Goal: Information Seeking & Learning: Learn about a topic

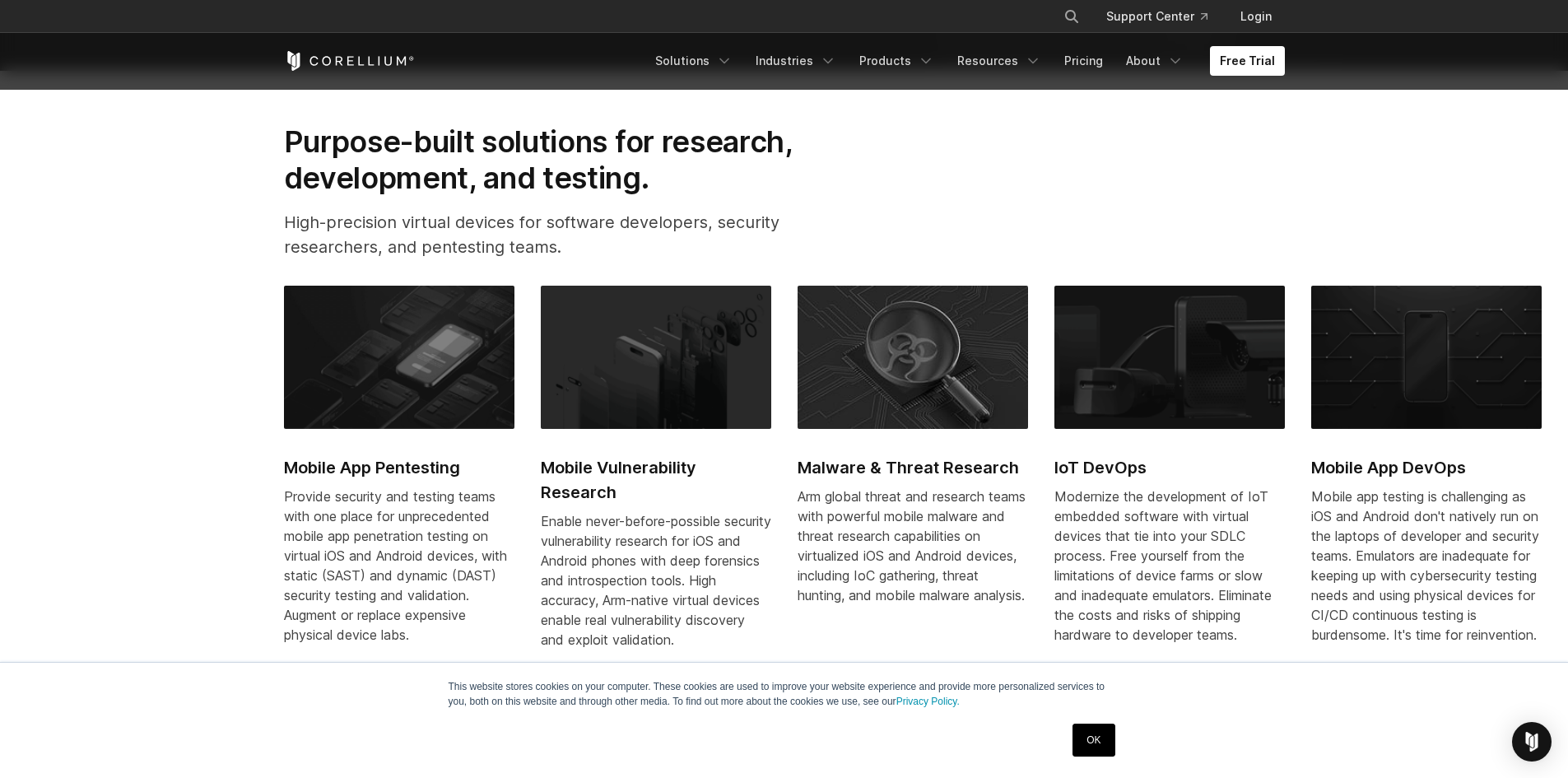
scroll to position [741, 0]
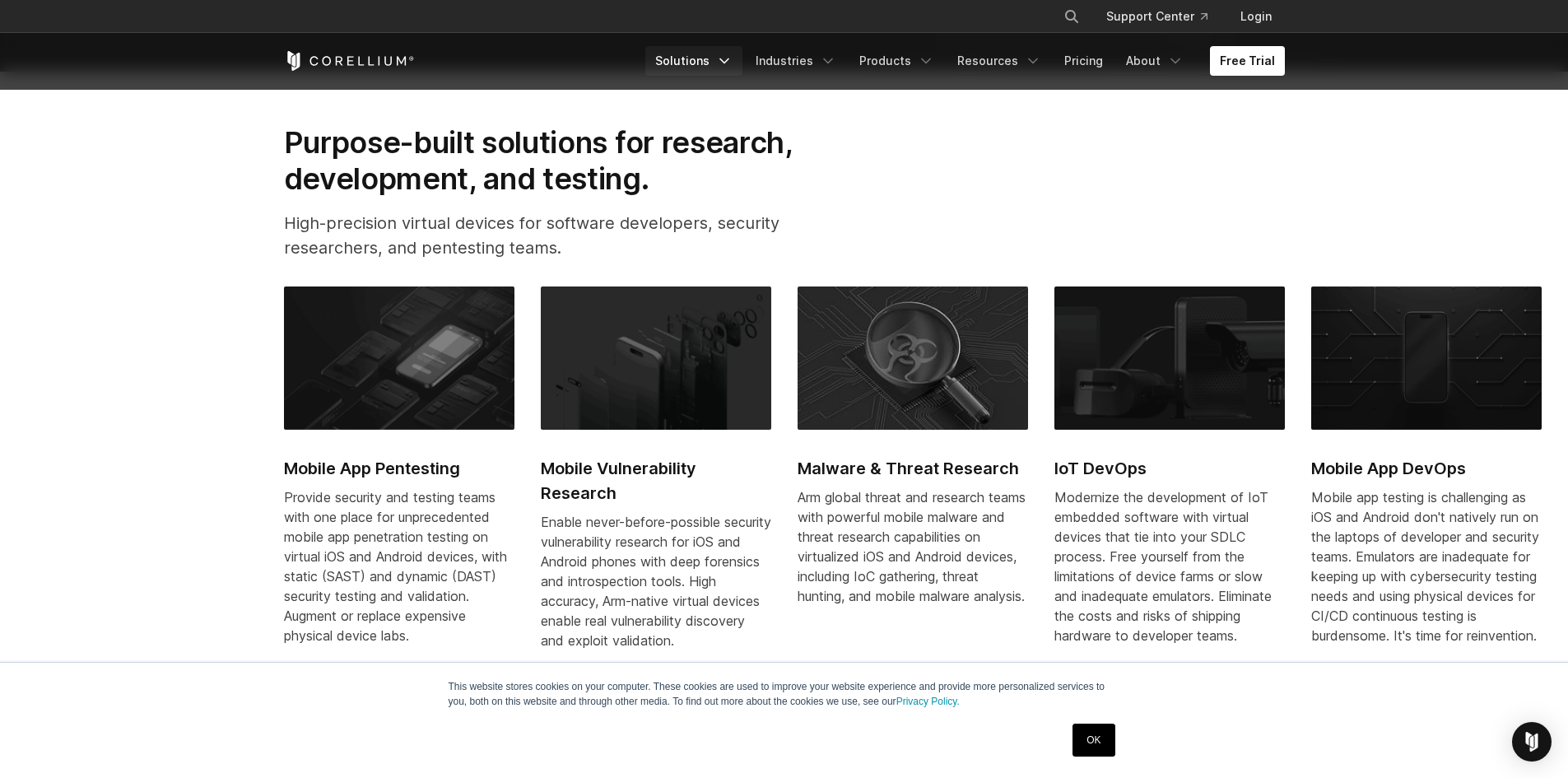
click at [703, 57] on link "Solutions" at bounding box center [694, 60] width 97 height 29
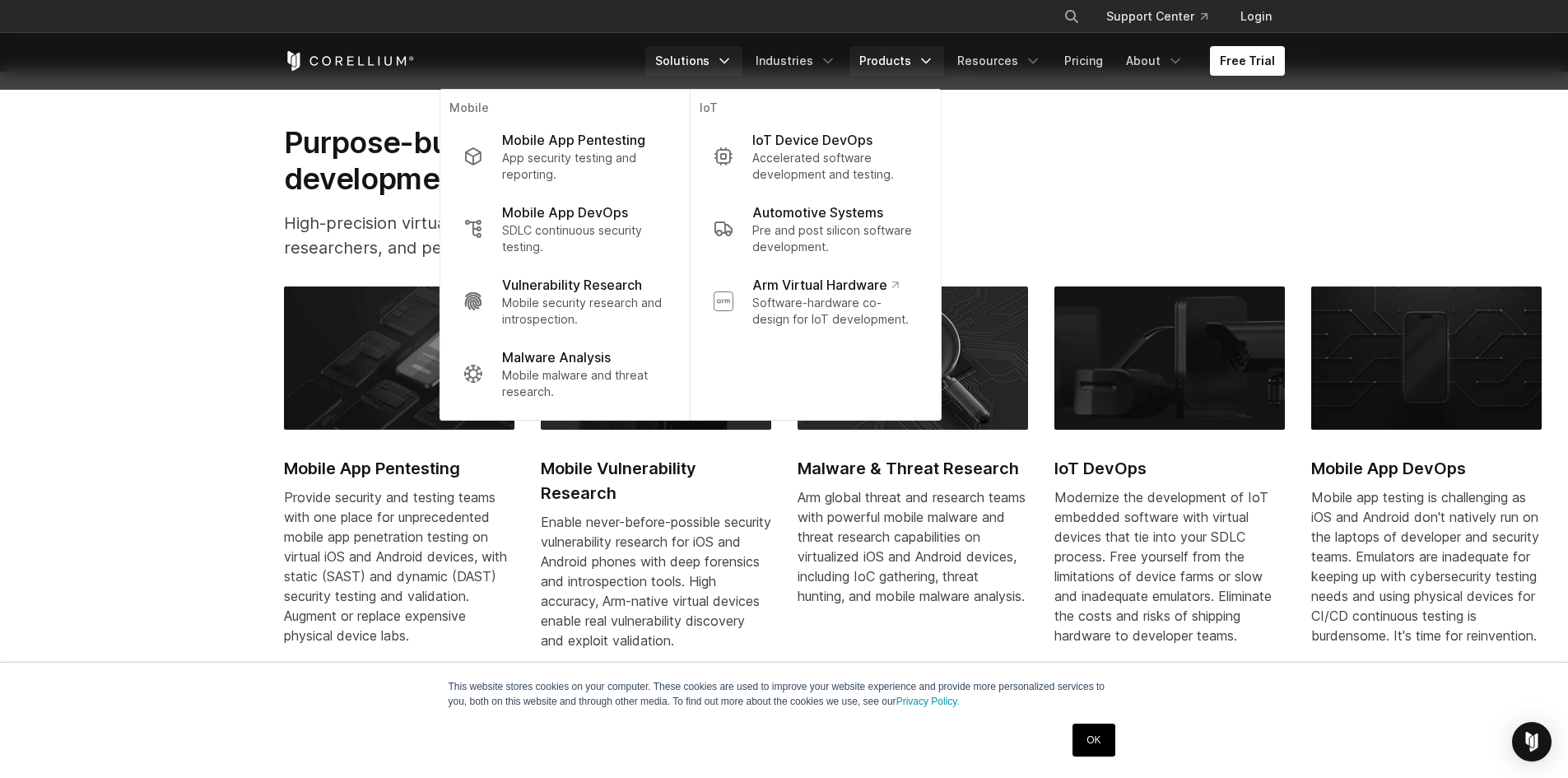
click at [906, 66] on link "Products" at bounding box center [896, 60] width 94 height 29
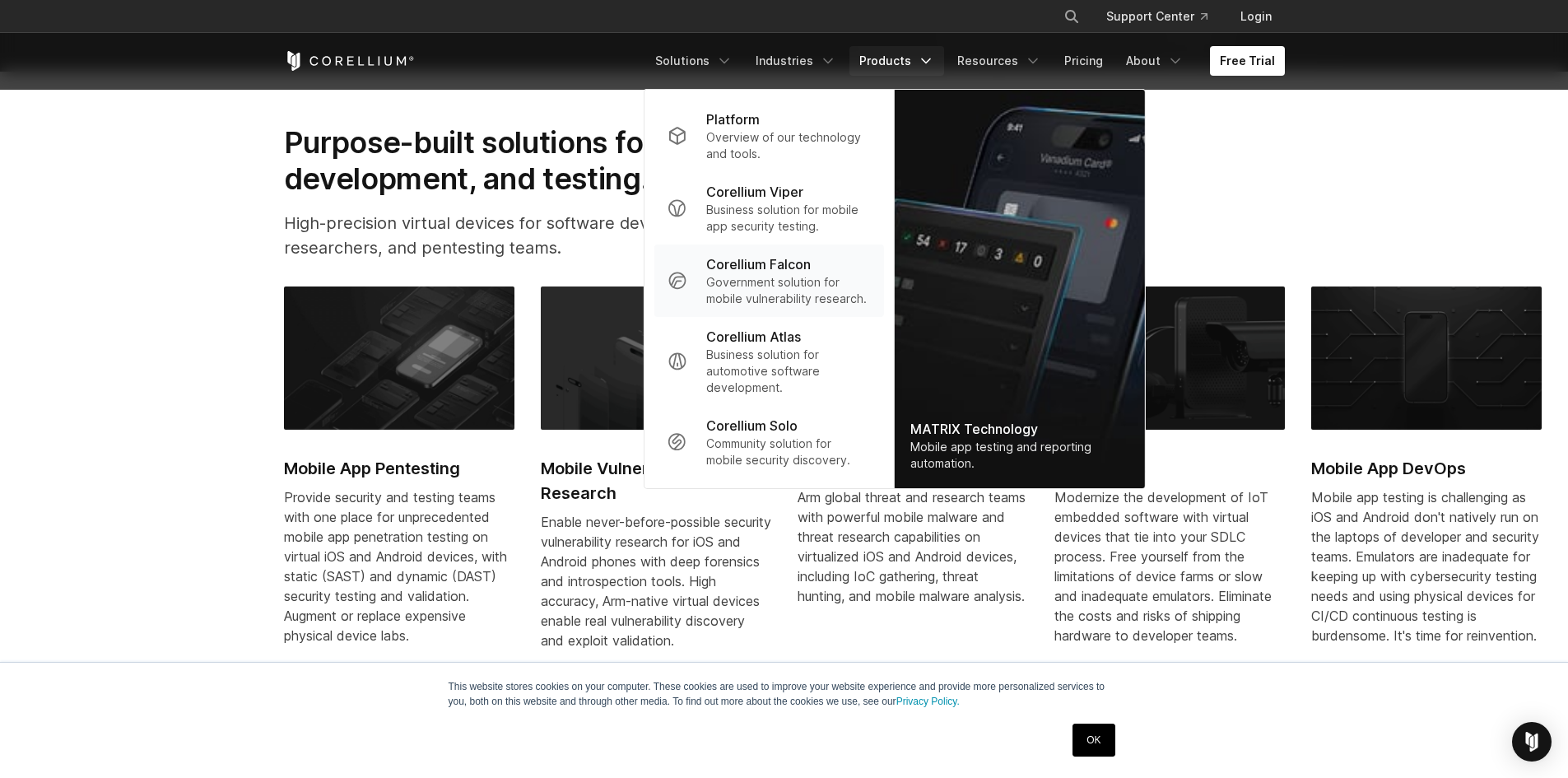
click at [761, 279] on p "Government solution for mobile vulnerability research." at bounding box center [788, 291] width 164 height 33
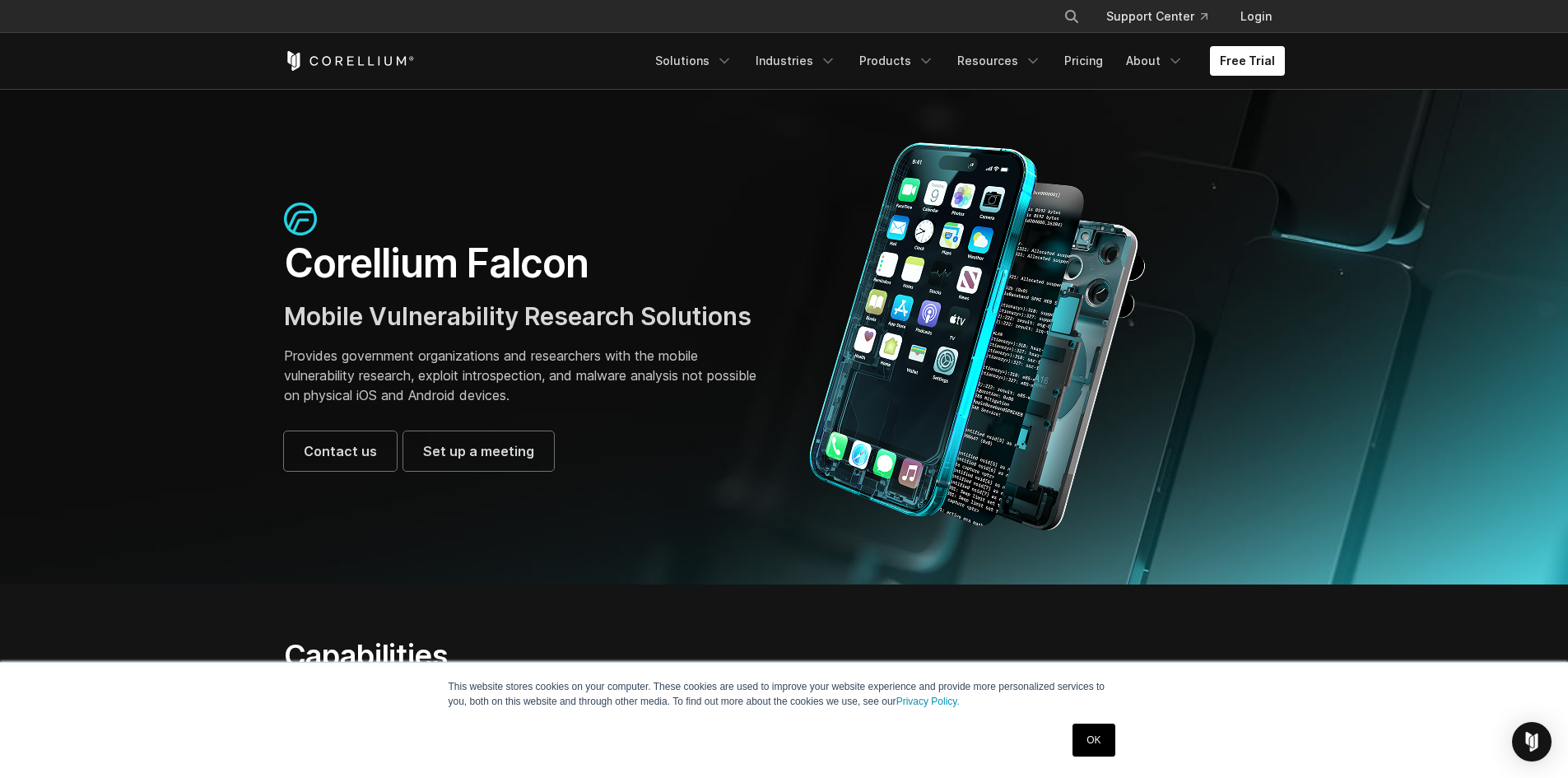
click at [1098, 746] on link "OK" at bounding box center [1093, 740] width 42 height 33
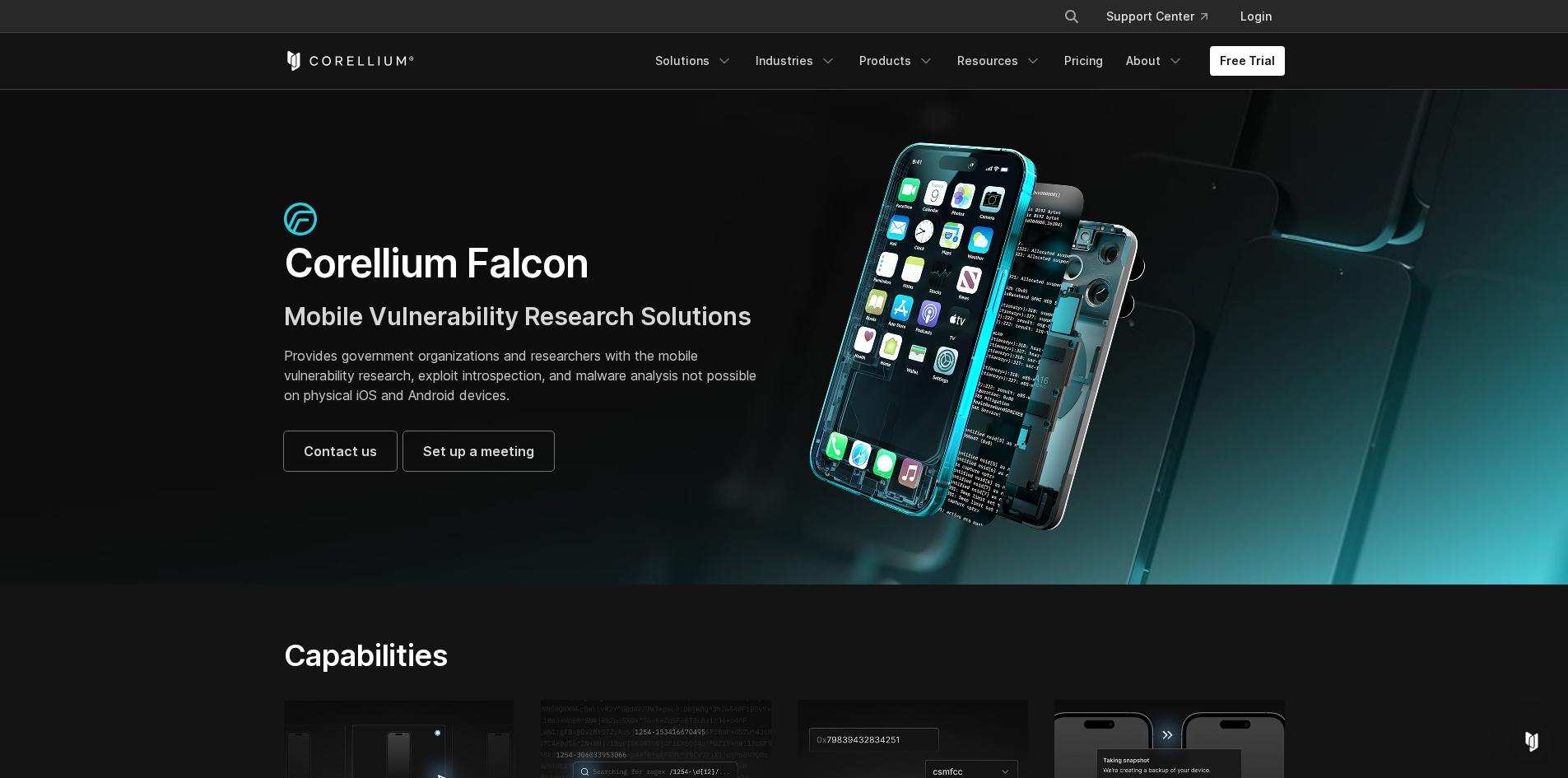
click at [362, 360] on p "Provides government organizations and researchers with the mobile vulnerability…" at bounding box center [526, 375] width 484 height 59
click at [362, 359] on p "Provides government organizations and researchers with the mobile vulnerability…" at bounding box center [526, 375] width 484 height 59
click at [378, 280] on h1 "Corellium Falcon" at bounding box center [526, 264] width 484 height 50
click at [377, 280] on h1 "Corellium Falcon" at bounding box center [526, 264] width 484 height 50
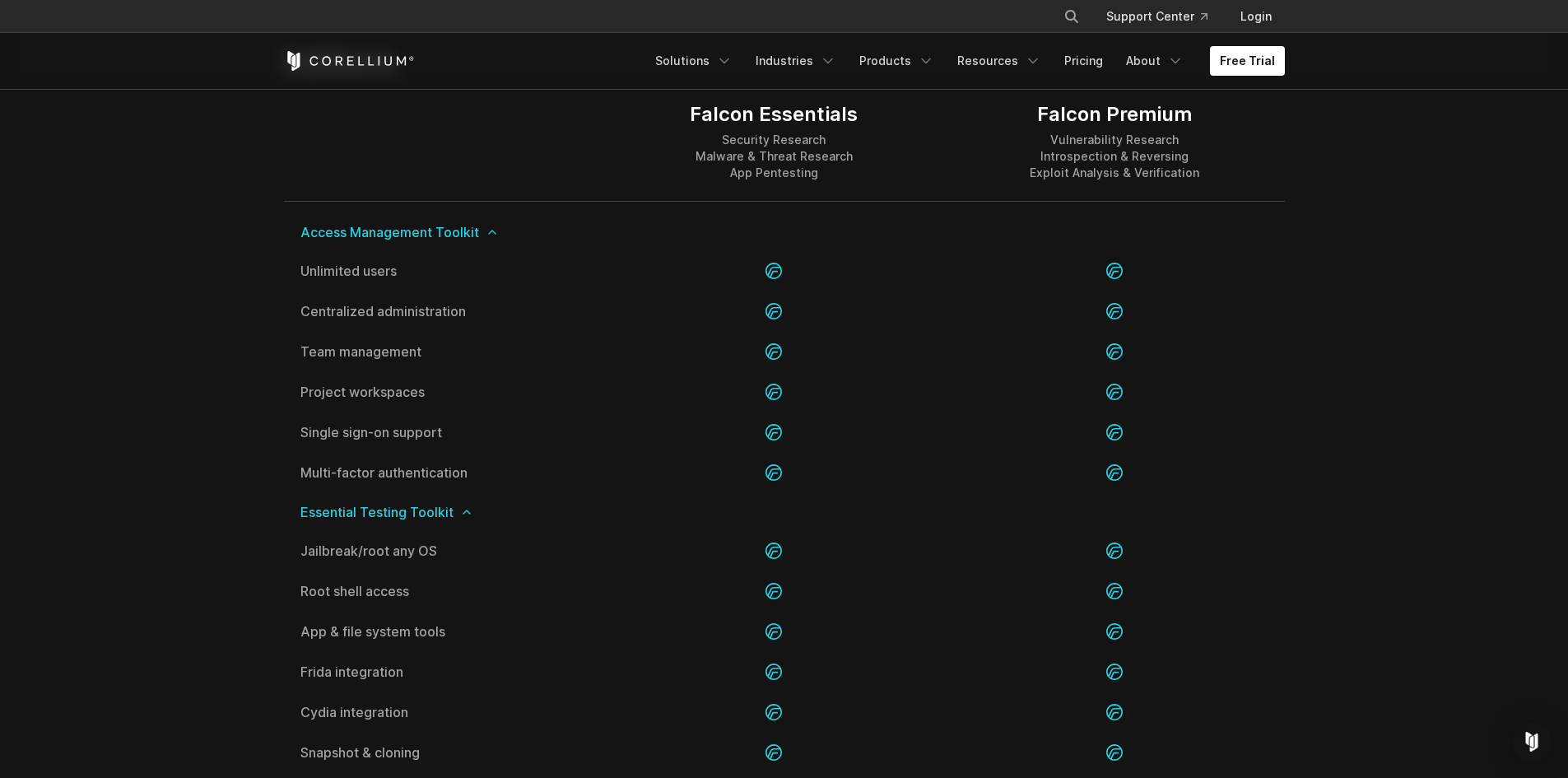
scroll to position [1628, 0]
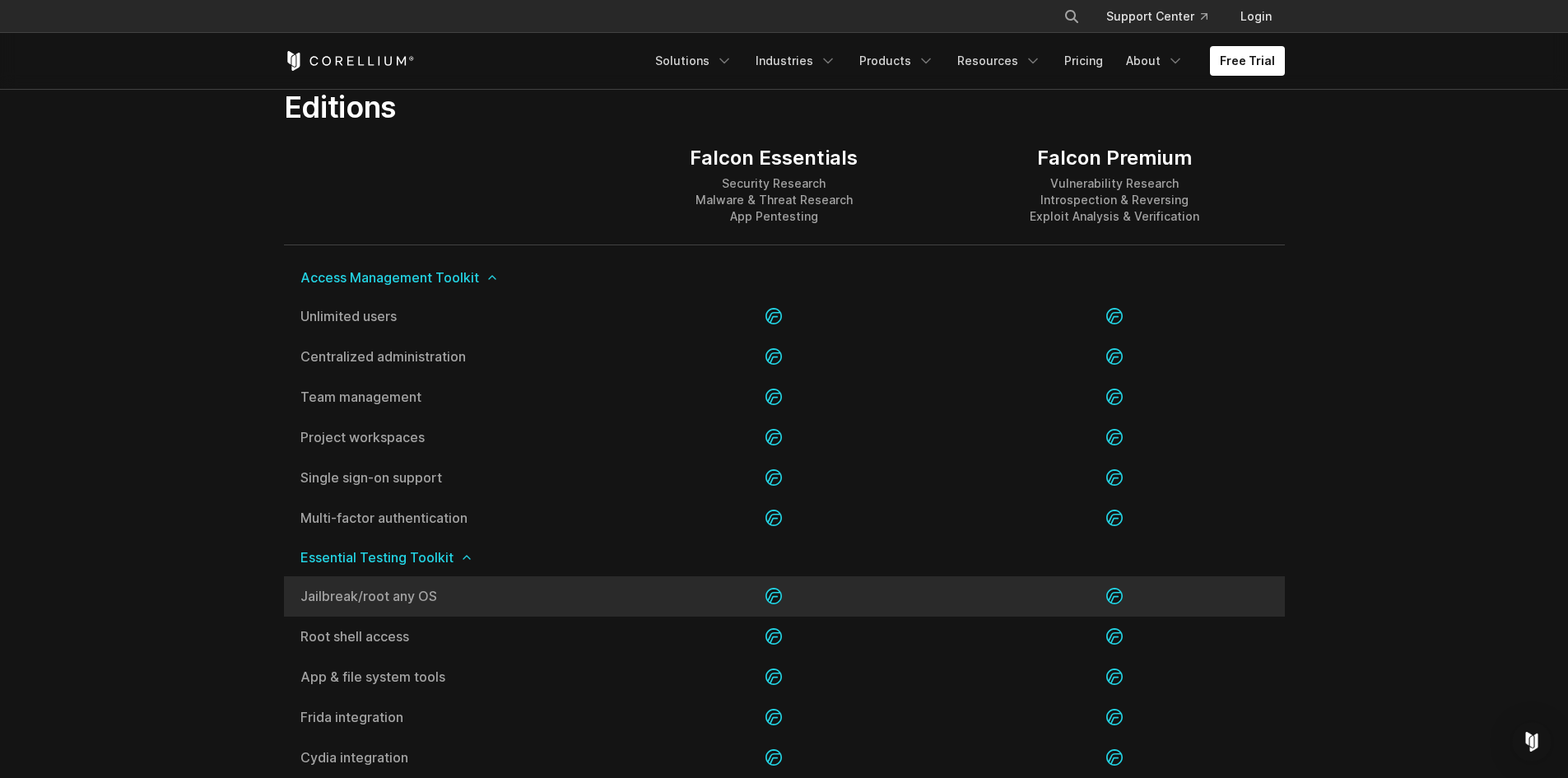
drag, startPoint x: 297, startPoint y: 593, endPoint x: 436, endPoint y: 598, distance: 139.1
click at [436, 598] on div "Jailbreak/root any OS" at bounding box center [443, 596] width 320 height 40
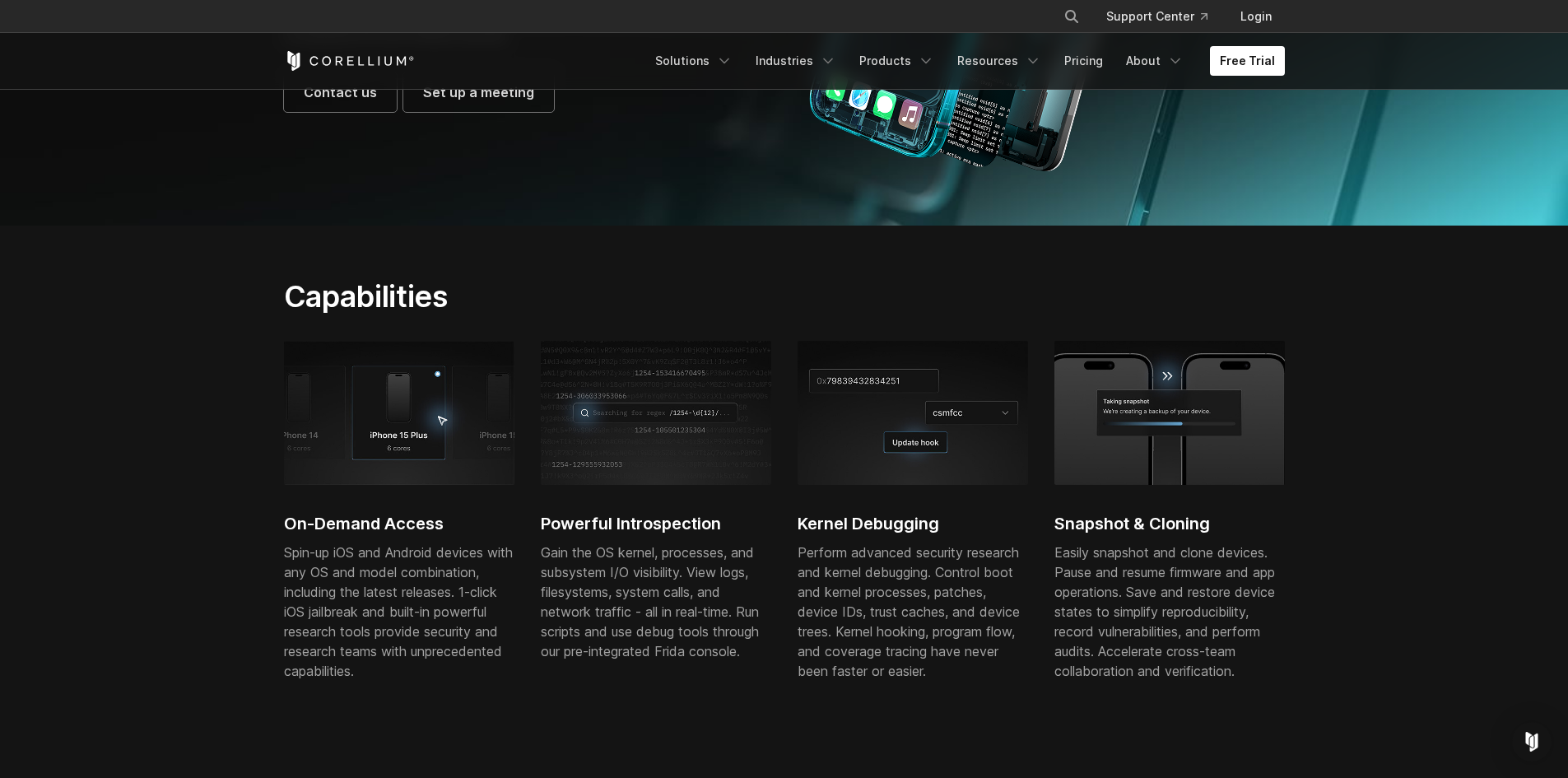
scroll to position [411, 0]
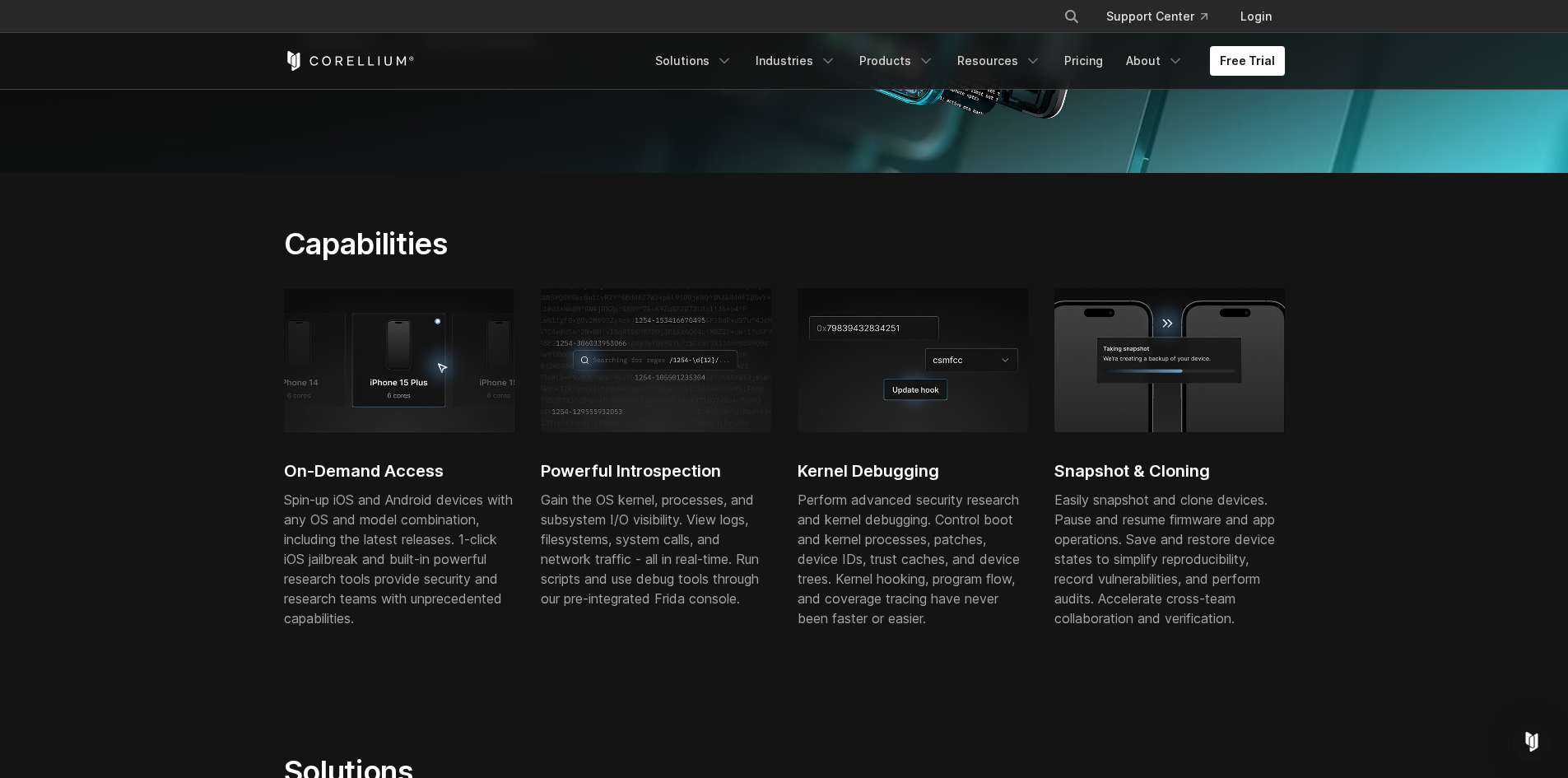
drag, startPoint x: 795, startPoint y: 471, endPoint x: 927, endPoint y: 517, distance: 139.8
click at [927, 517] on div "On-Demand Access Spin-up iOS and Android devices with any OS and model combinat…" at bounding box center [797, 467] width 1028 height 359
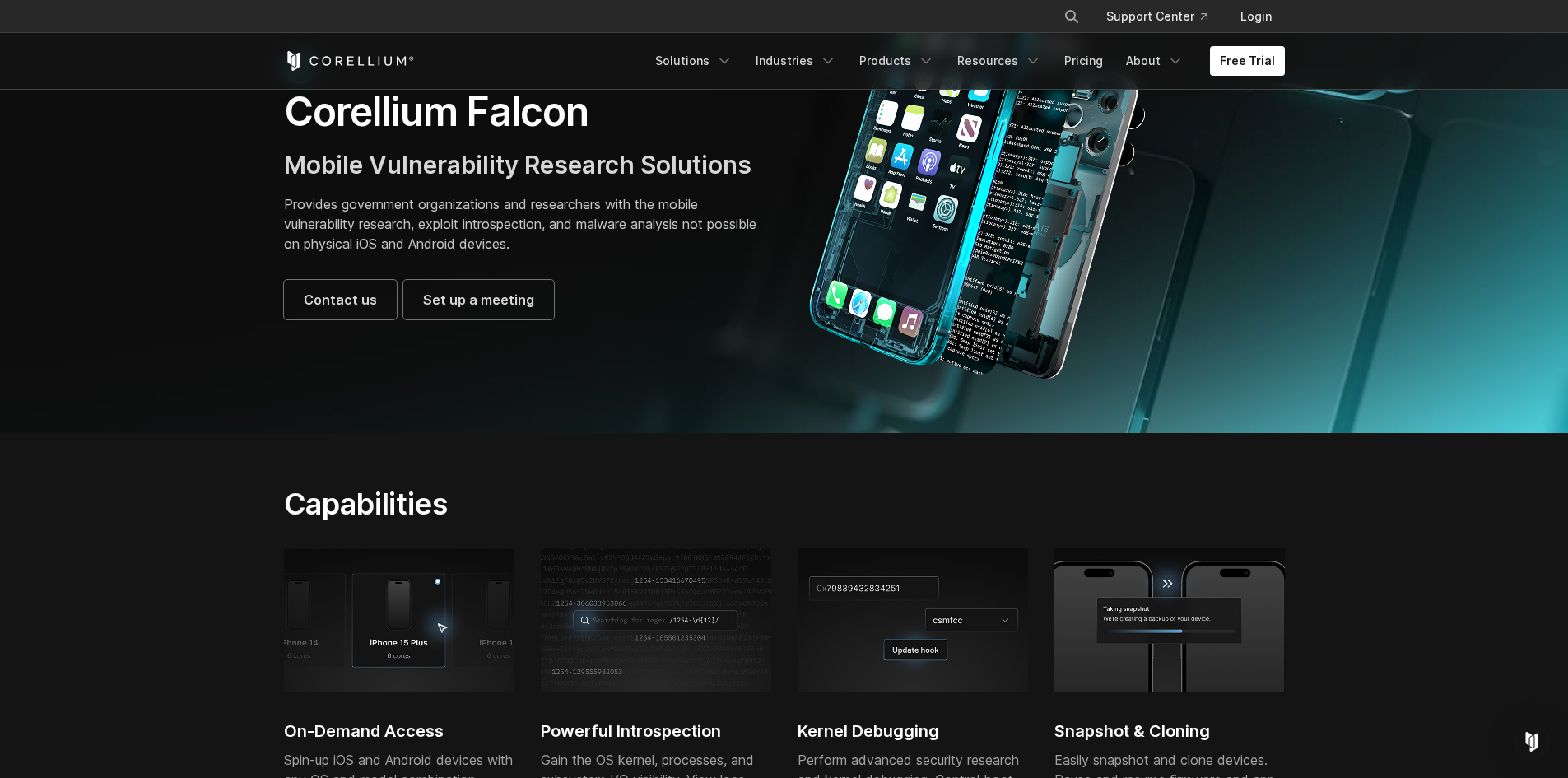
scroll to position [330, 0]
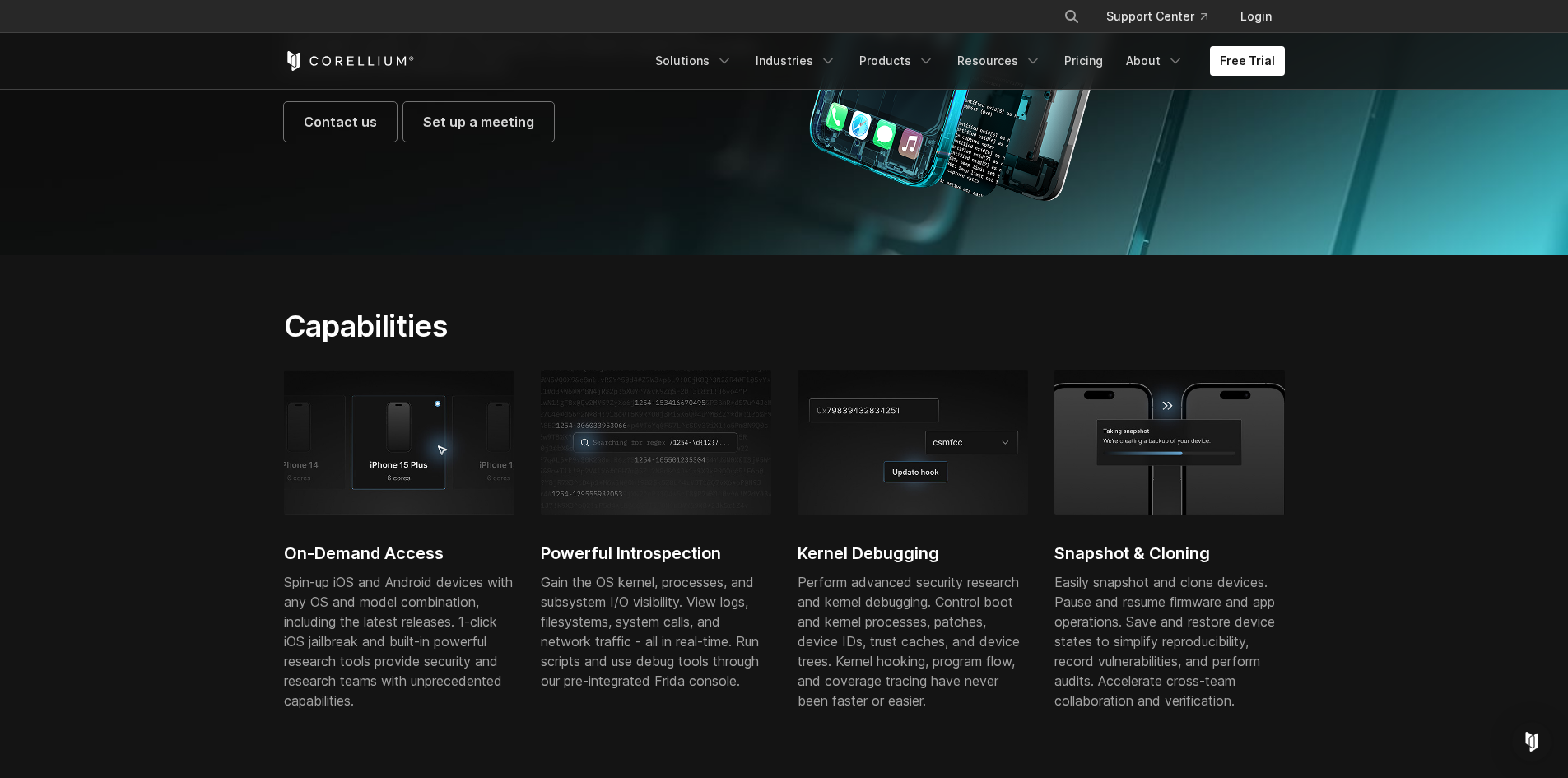
drag, startPoint x: 1370, startPoint y: 667, endPoint x: 190, endPoint y: 386, distance: 1213.0
click at [190, 386] on section "Capabilities On-Demand Access Spin-up iOS and Android devices with any OS and m…" at bounding box center [784, 519] width 1568 height 528
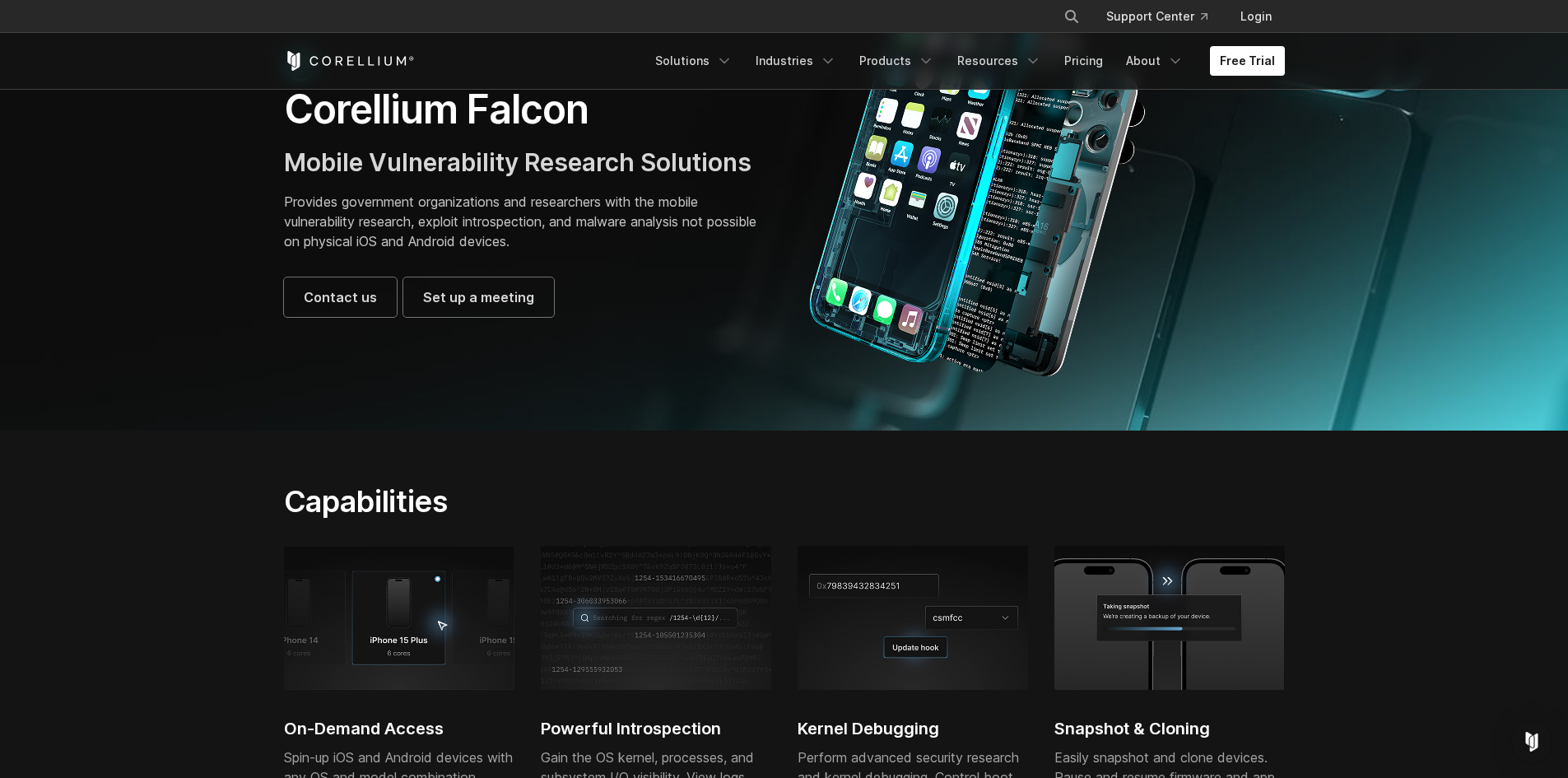
scroll to position [0, 0]
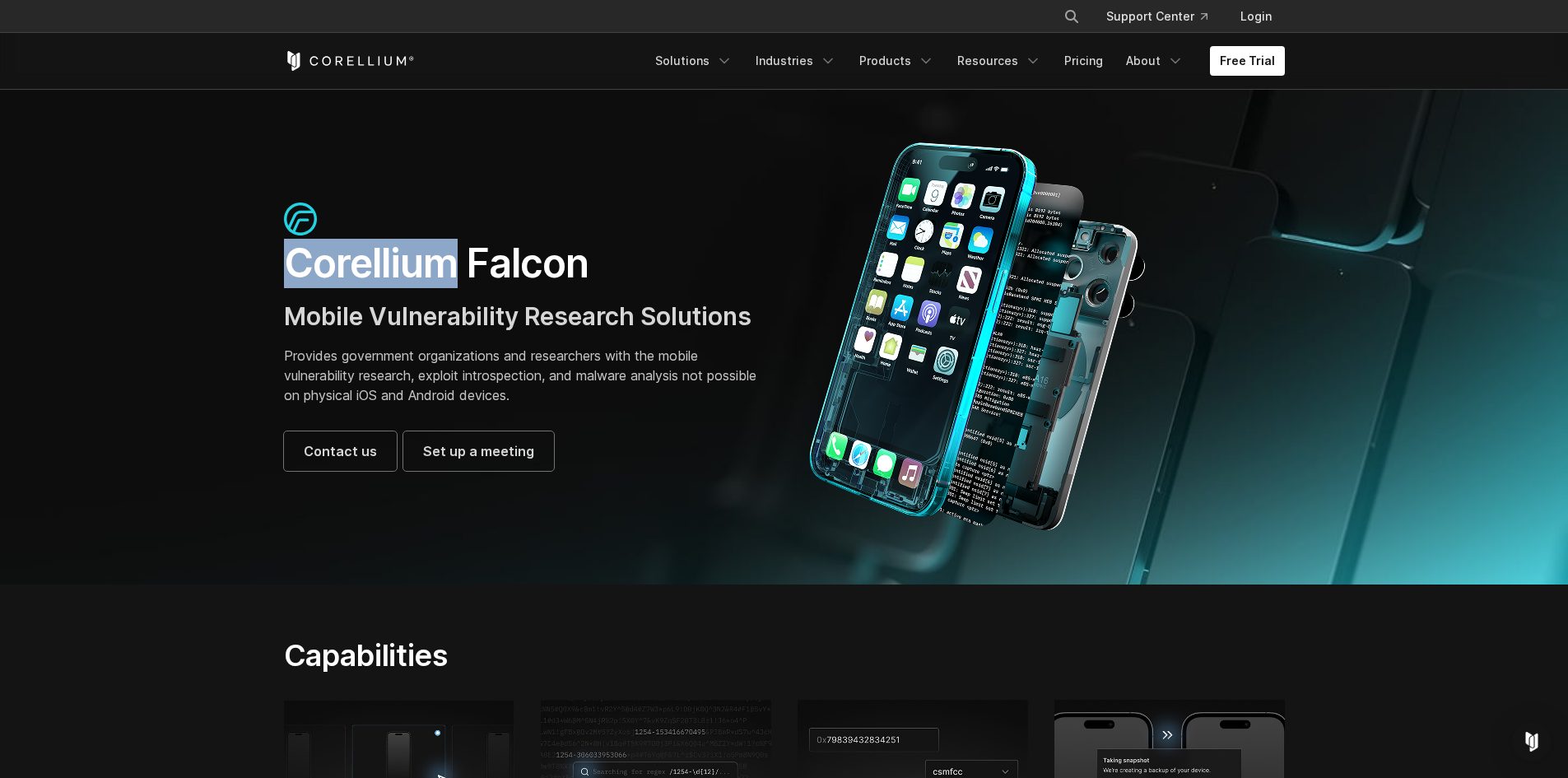
drag, startPoint x: 266, startPoint y: 255, endPoint x: 449, endPoint y: 257, distance: 183.0
click at [449, 257] on section "Corellium Falcon Mobile Vulnerability Research Solutions Provides government or…" at bounding box center [784, 336] width 1568 height 496
click at [416, 252] on h1 "Corellium Falcon" at bounding box center [526, 264] width 484 height 50
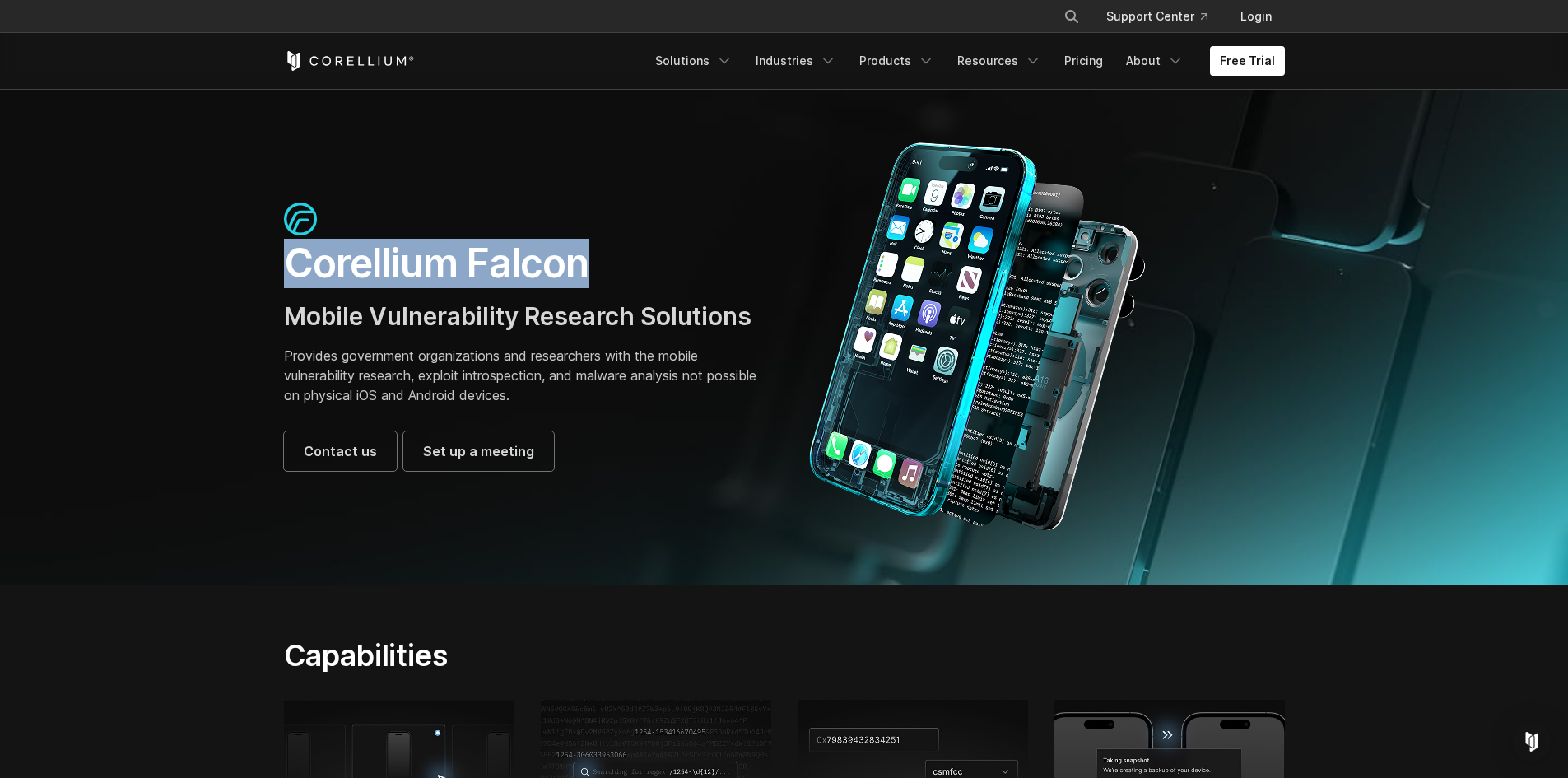
click at [416, 252] on h1 "Corellium Falcon" at bounding box center [526, 264] width 484 height 50
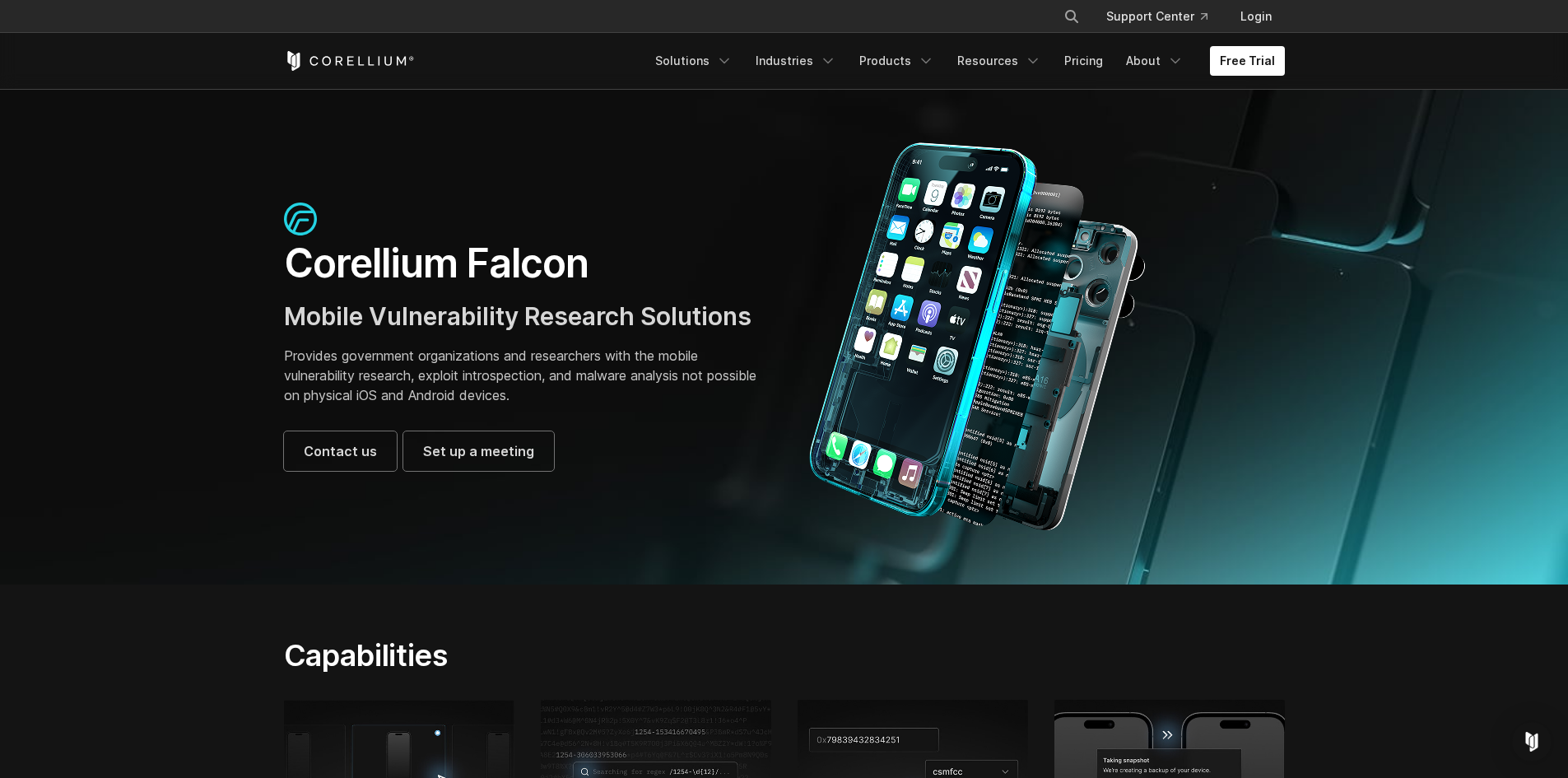
click at [416, 252] on h1 "Corellium Falcon" at bounding box center [526, 264] width 484 height 50
